Goal: Go to known website: Go to known website

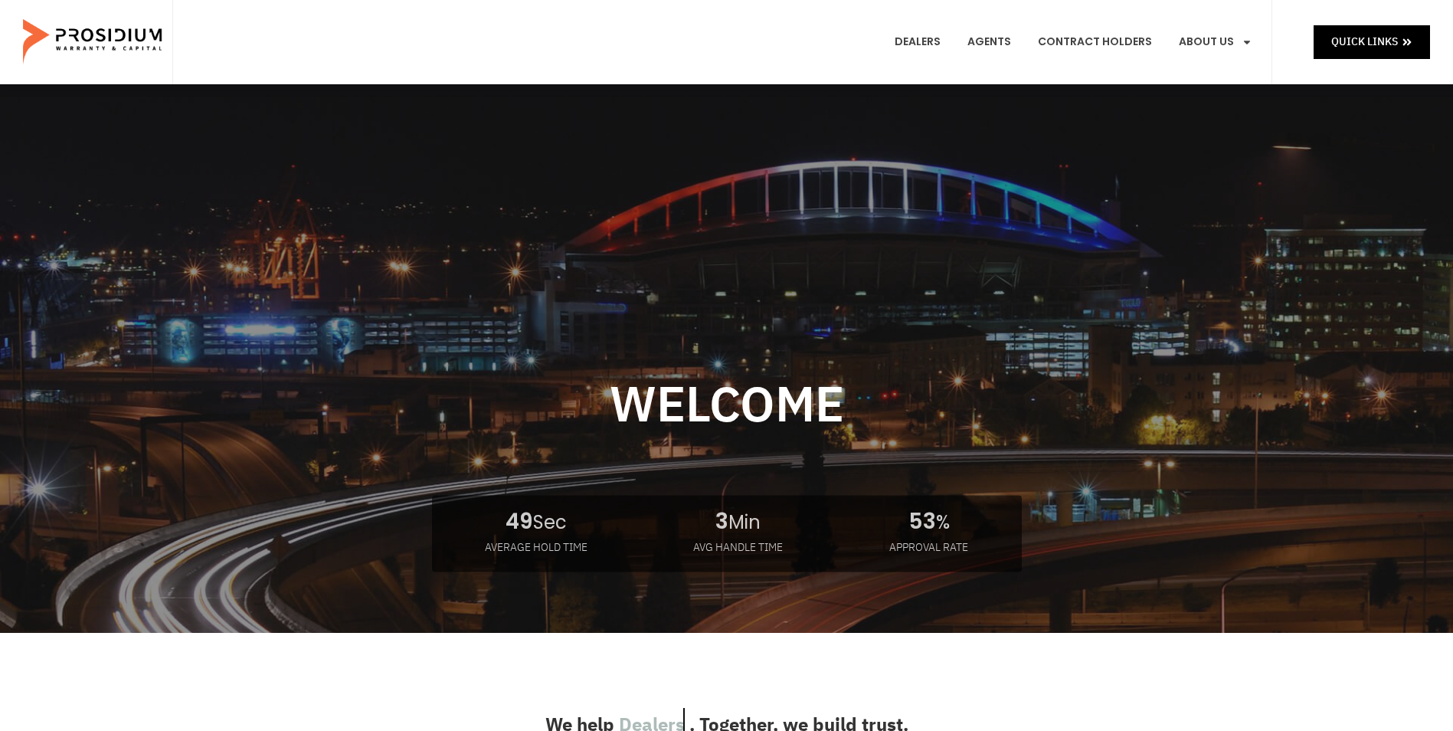
click at [1348, 15] on e-page-transition at bounding box center [726, 365] width 1453 height 731
click at [1358, 29] on e-page-transition at bounding box center [726, 365] width 1453 height 731
click at [1358, 29] on link "Quick Links" at bounding box center [1371, 41] width 116 height 33
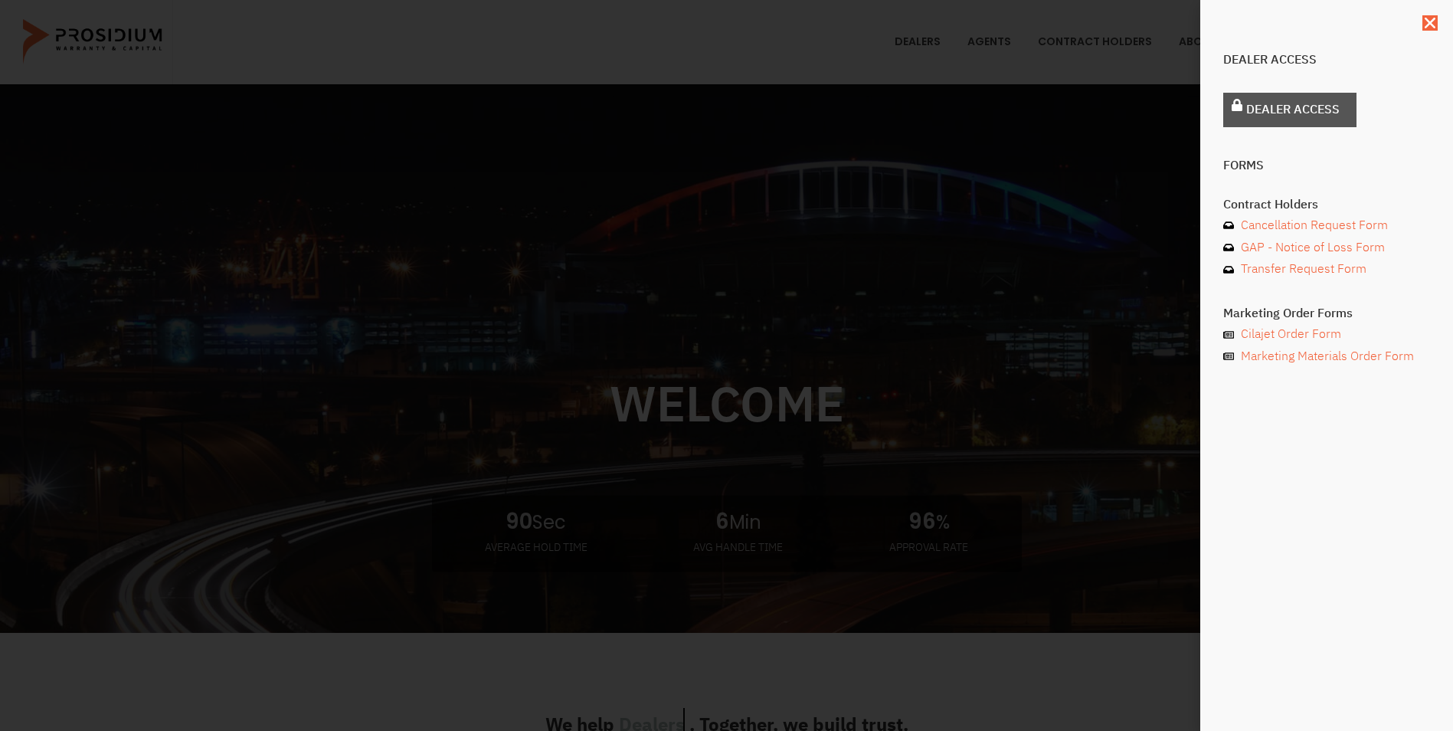
click at [1263, 107] on span "Dealer Access" at bounding box center [1292, 110] width 93 height 22
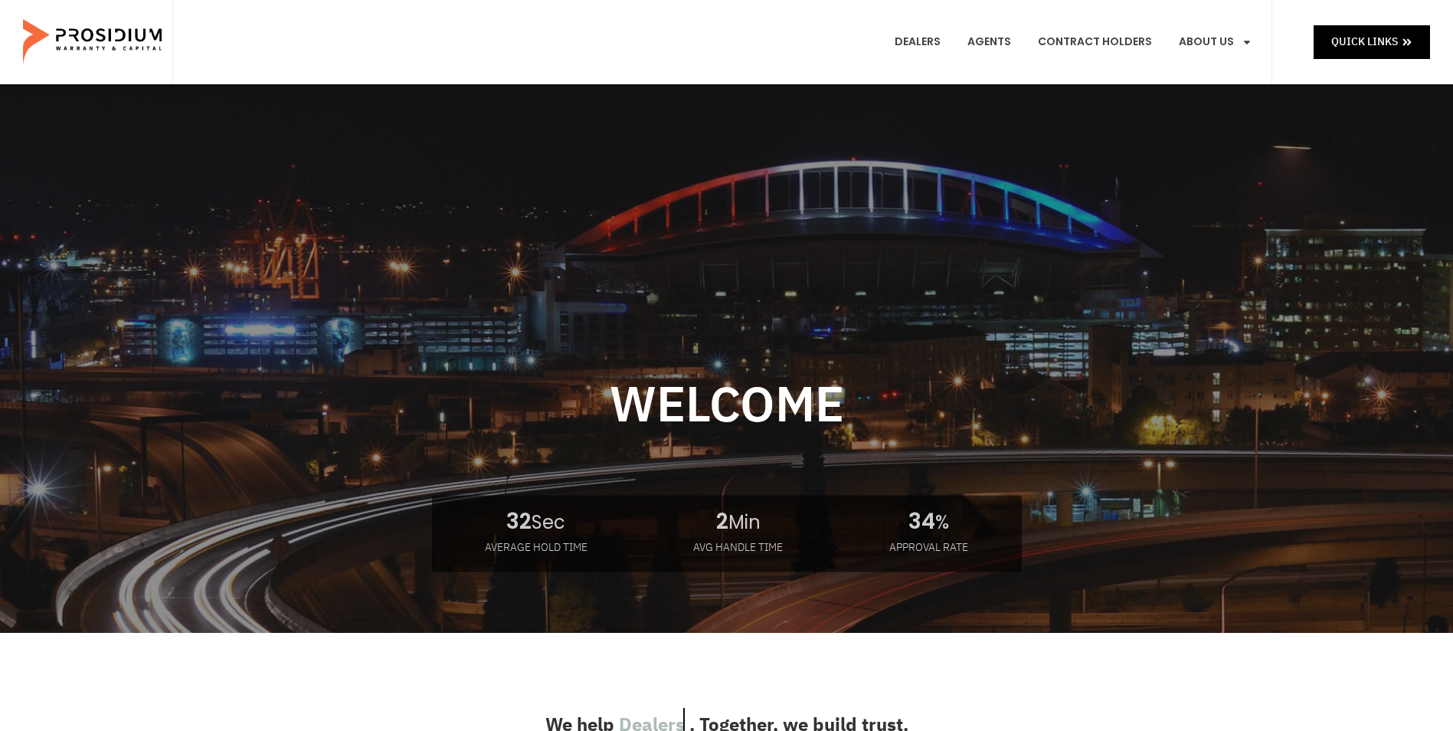
click at [1342, 38] on e-page-transition at bounding box center [726, 365] width 1453 height 731
click at [1354, 47] on span "Quick Links" at bounding box center [1364, 41] width 67 height 19
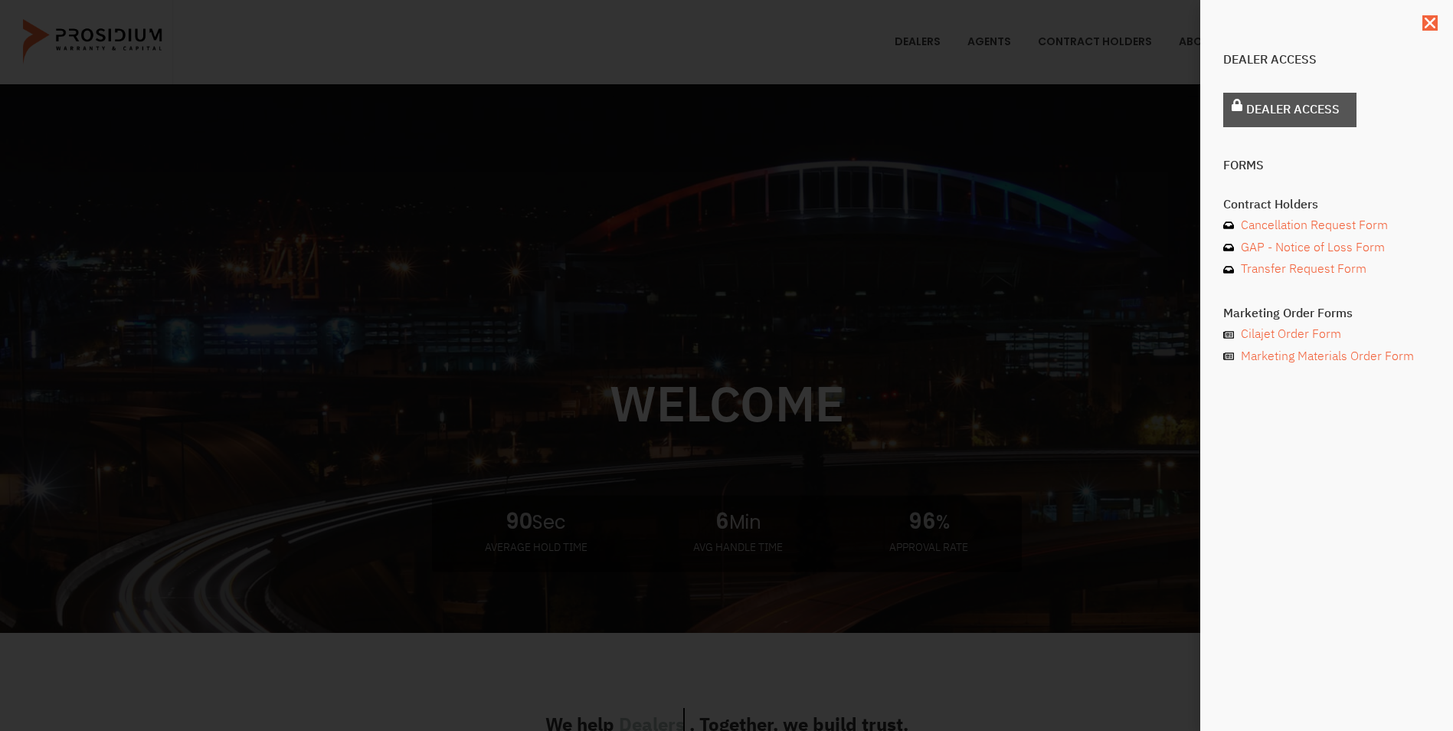
click at [1319, 100] on link "Dealer Access" at bounding box center [1289, 110] width 133 height 34
